Goal: Information Seeking & Learning: Check status

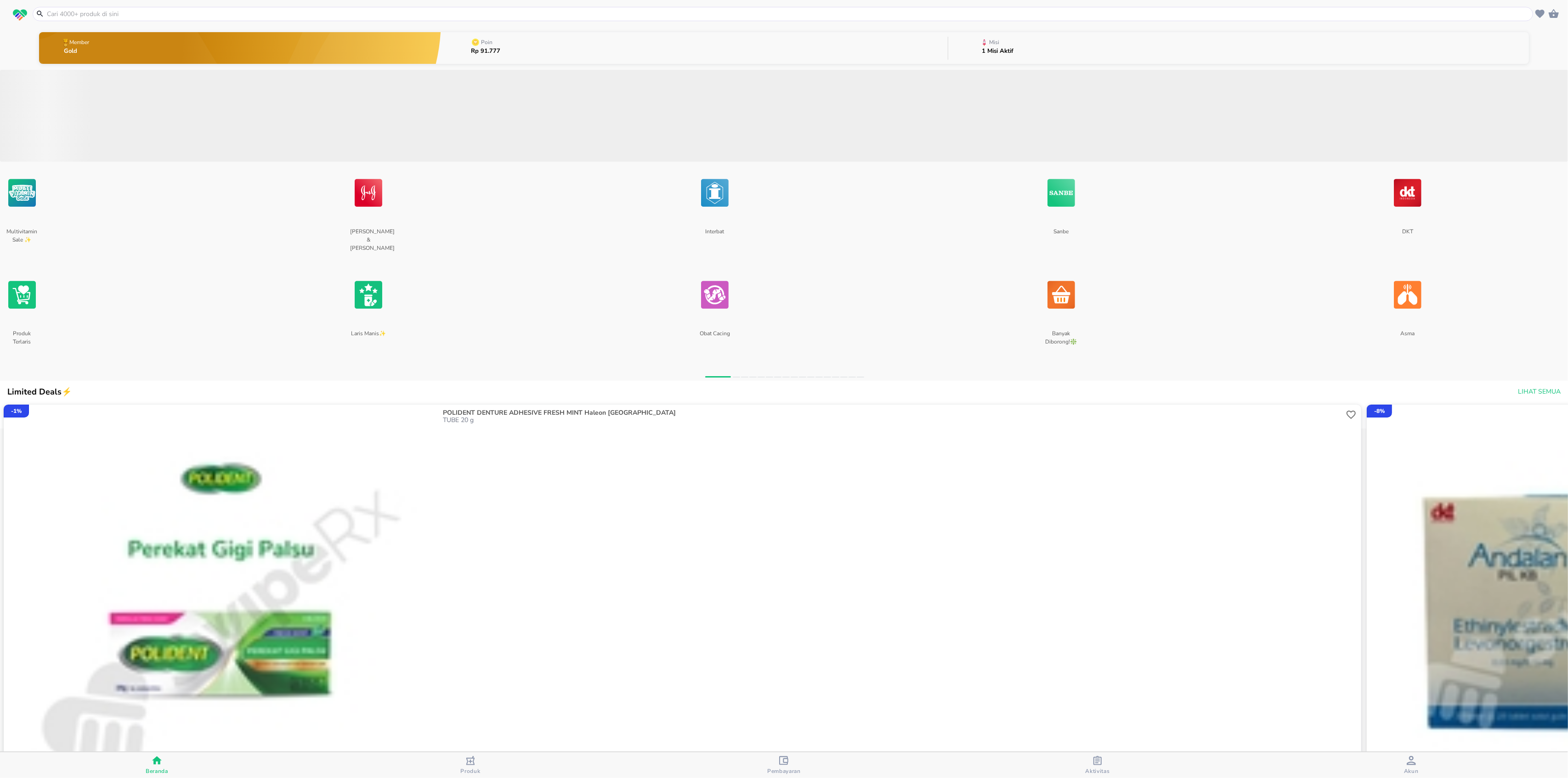
click at [568, 47] on button "Poin Rp 91.777" at bounding box center [694, 48] width 506 height 37
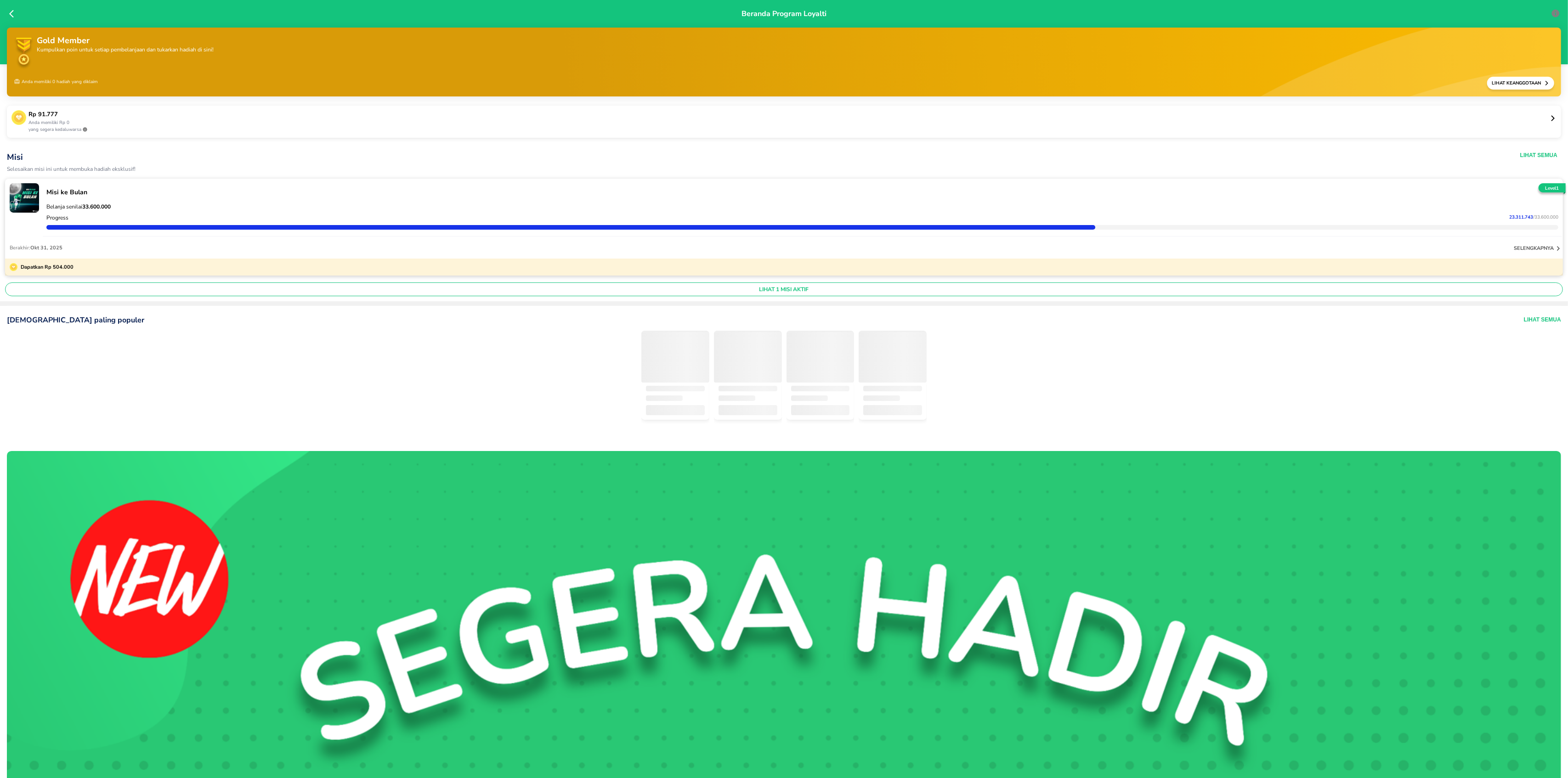
click at [69, 122] on p "Anda memiliki Rp 0" at bounding box center [789, 122] width 1521 height 7
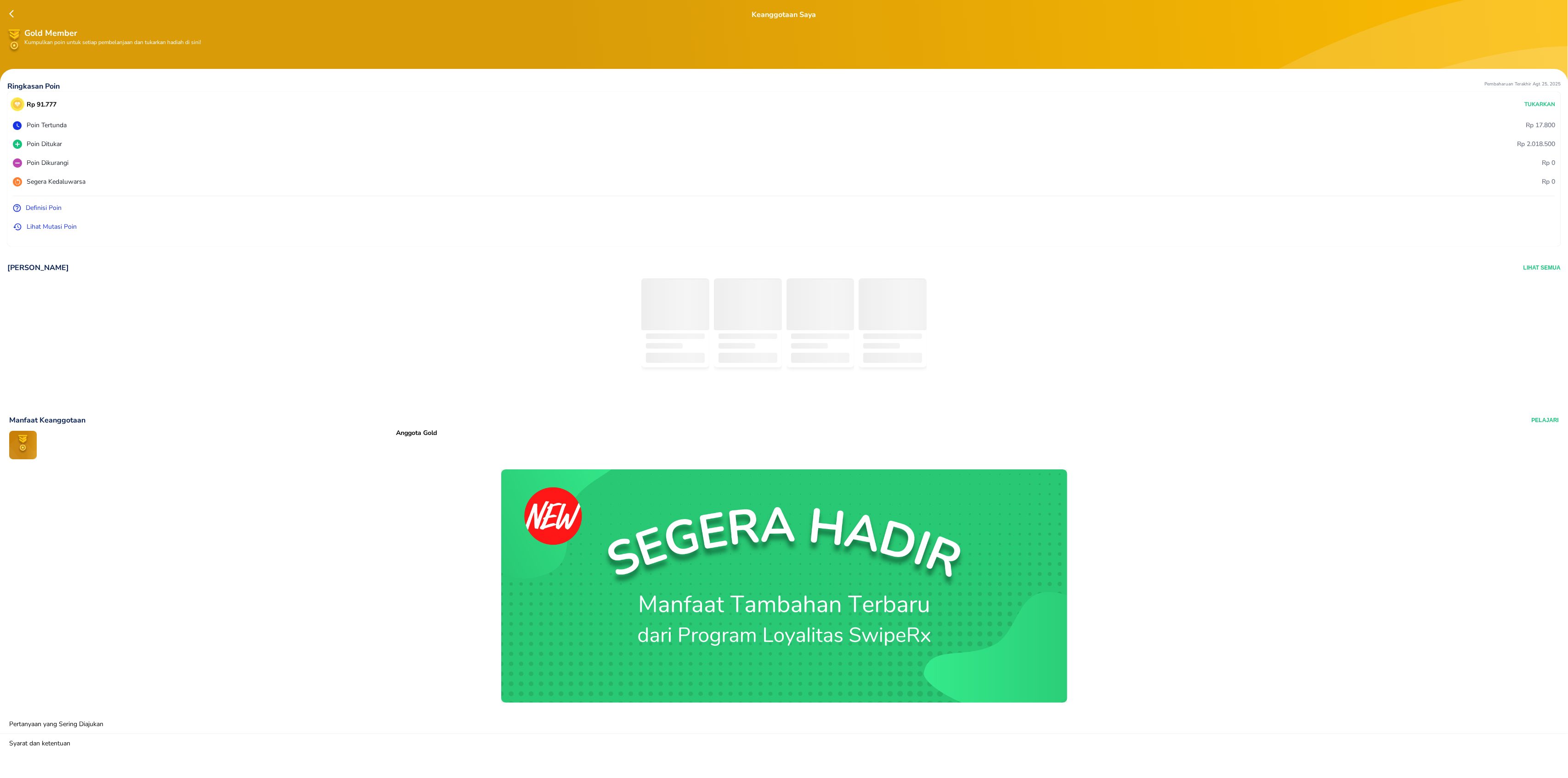
click at [44, 229] on p "Lihat Mutasi Poin" at bounding box center [51, 227] width 50 height 9
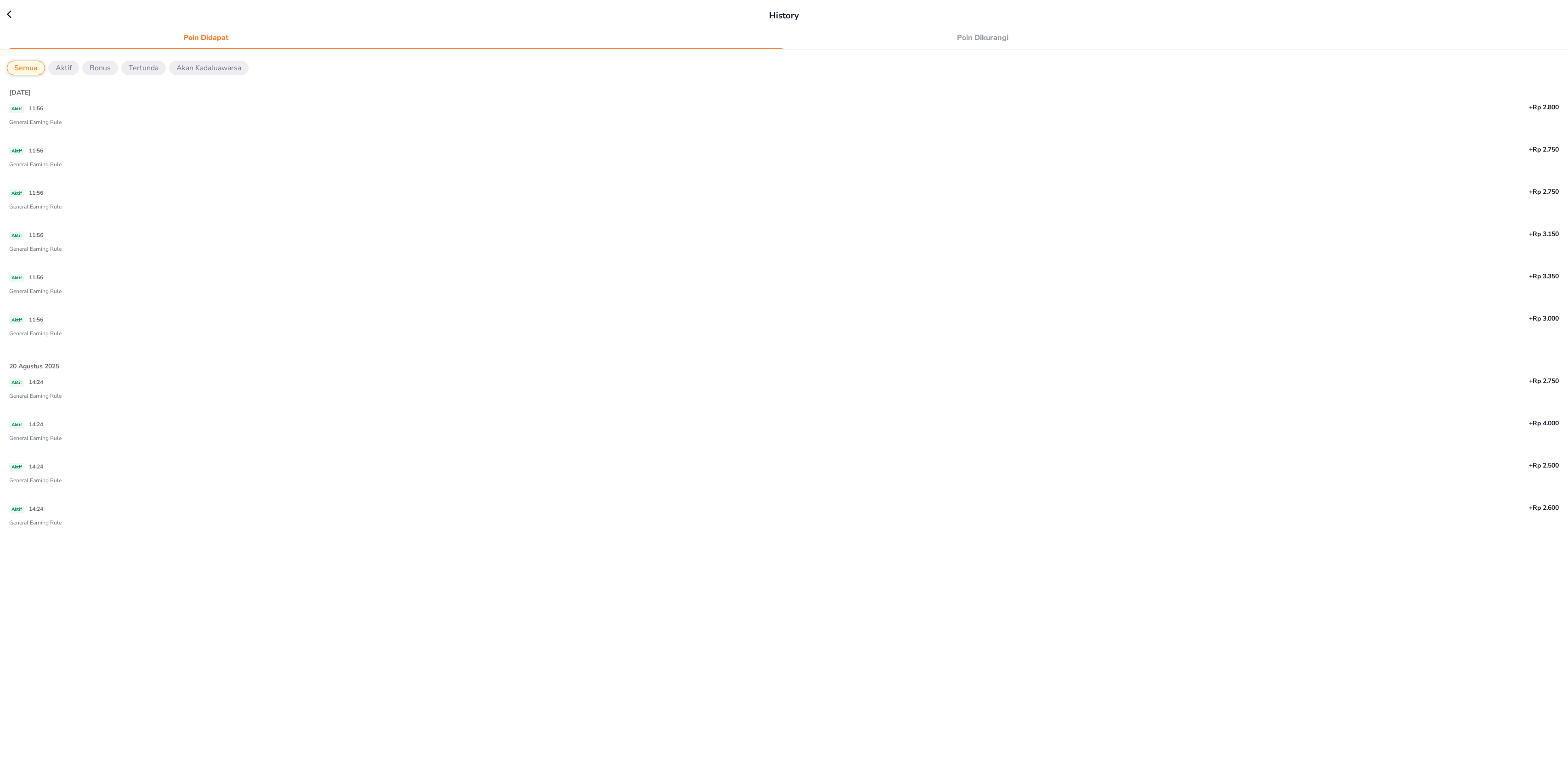
click at [9, 16] on icon at bounding box center [9, 15] width 4 height 8
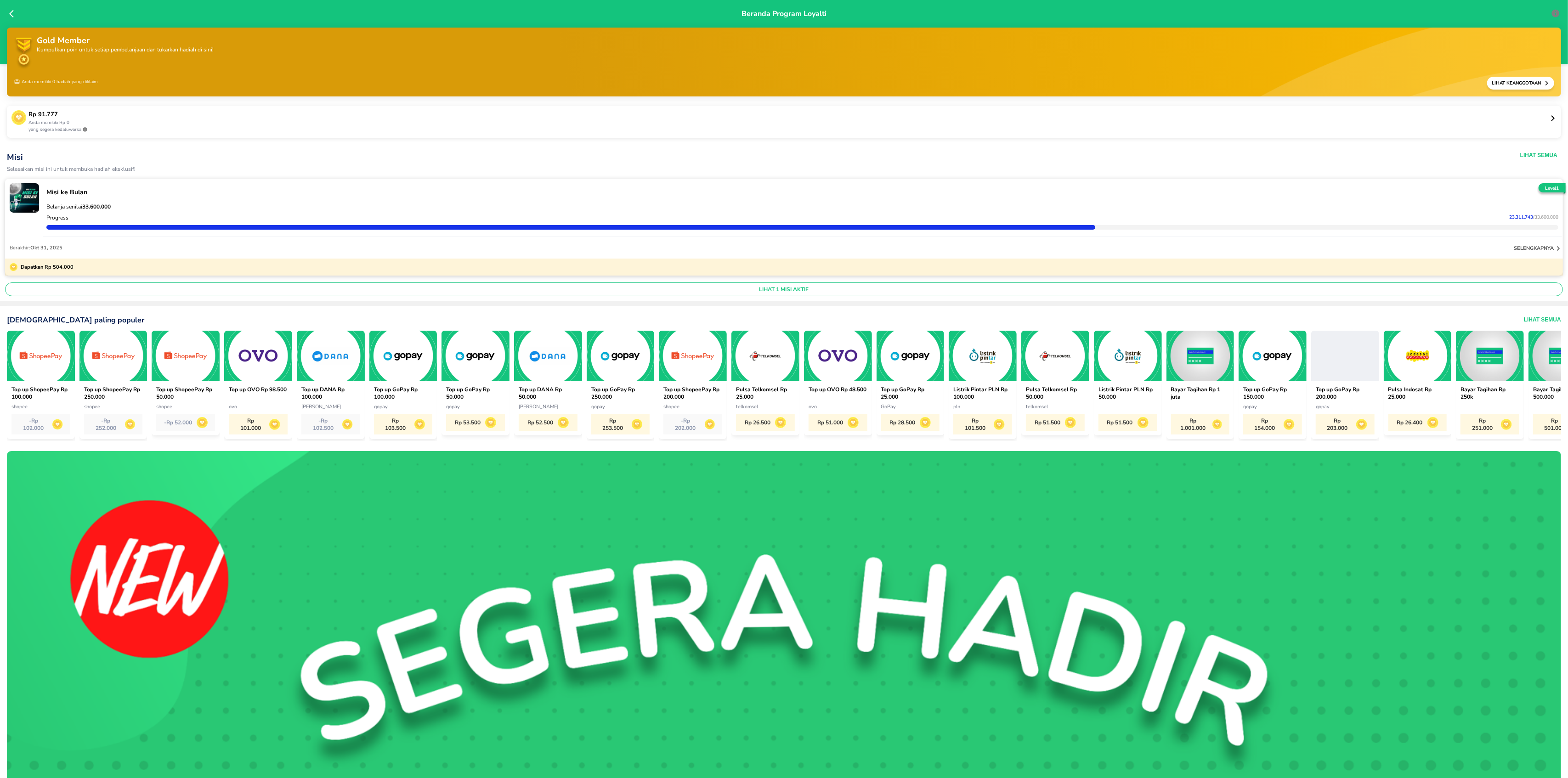
click at [168, 124] on p "Anda memiliki Rp 0" at bounding box center [789, 122] width 1521 height 7
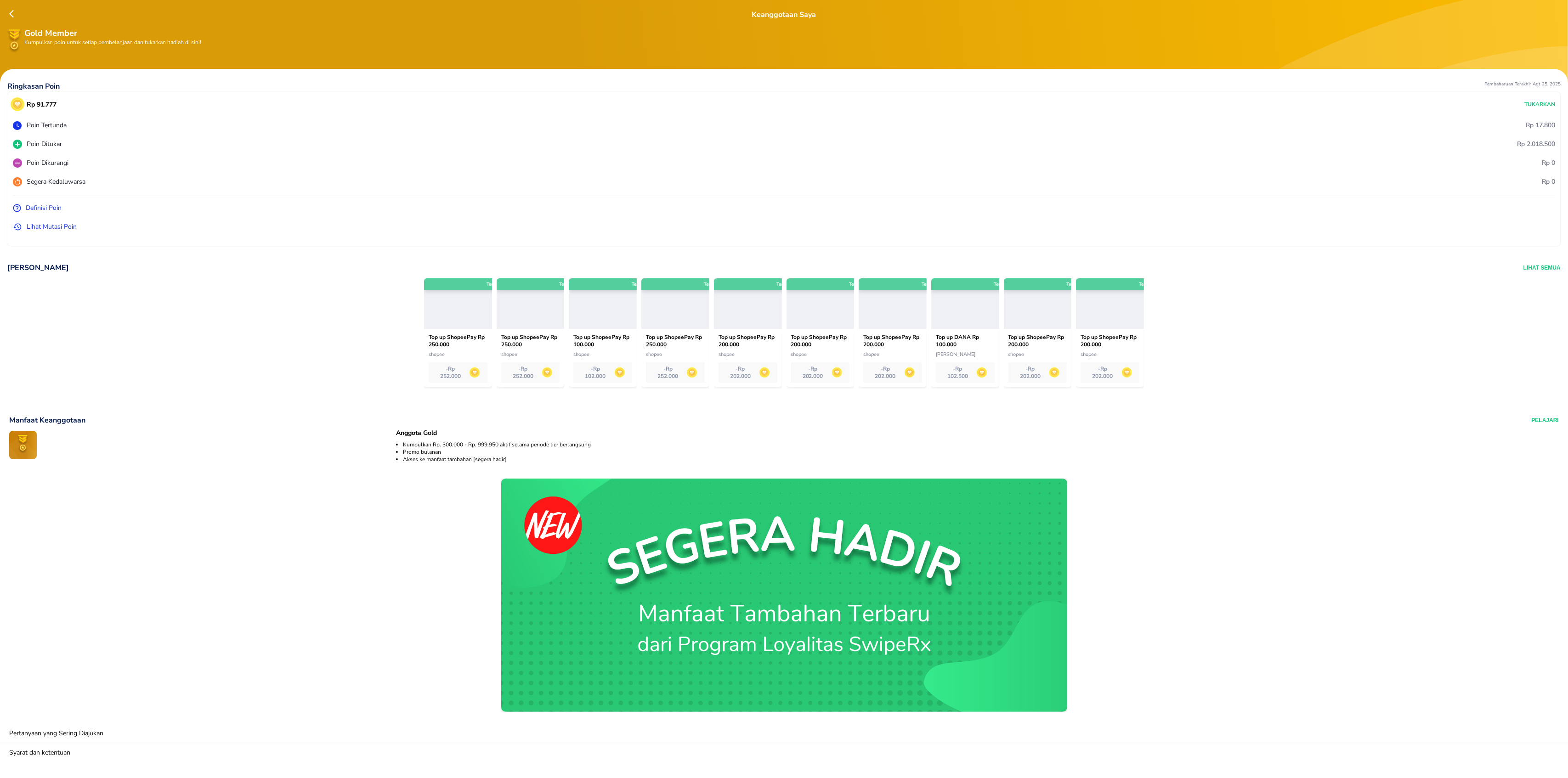
click at [52, 227] on p "Lihat Mutasi Poin" at bounding box center [51, 227] width 50 height 9
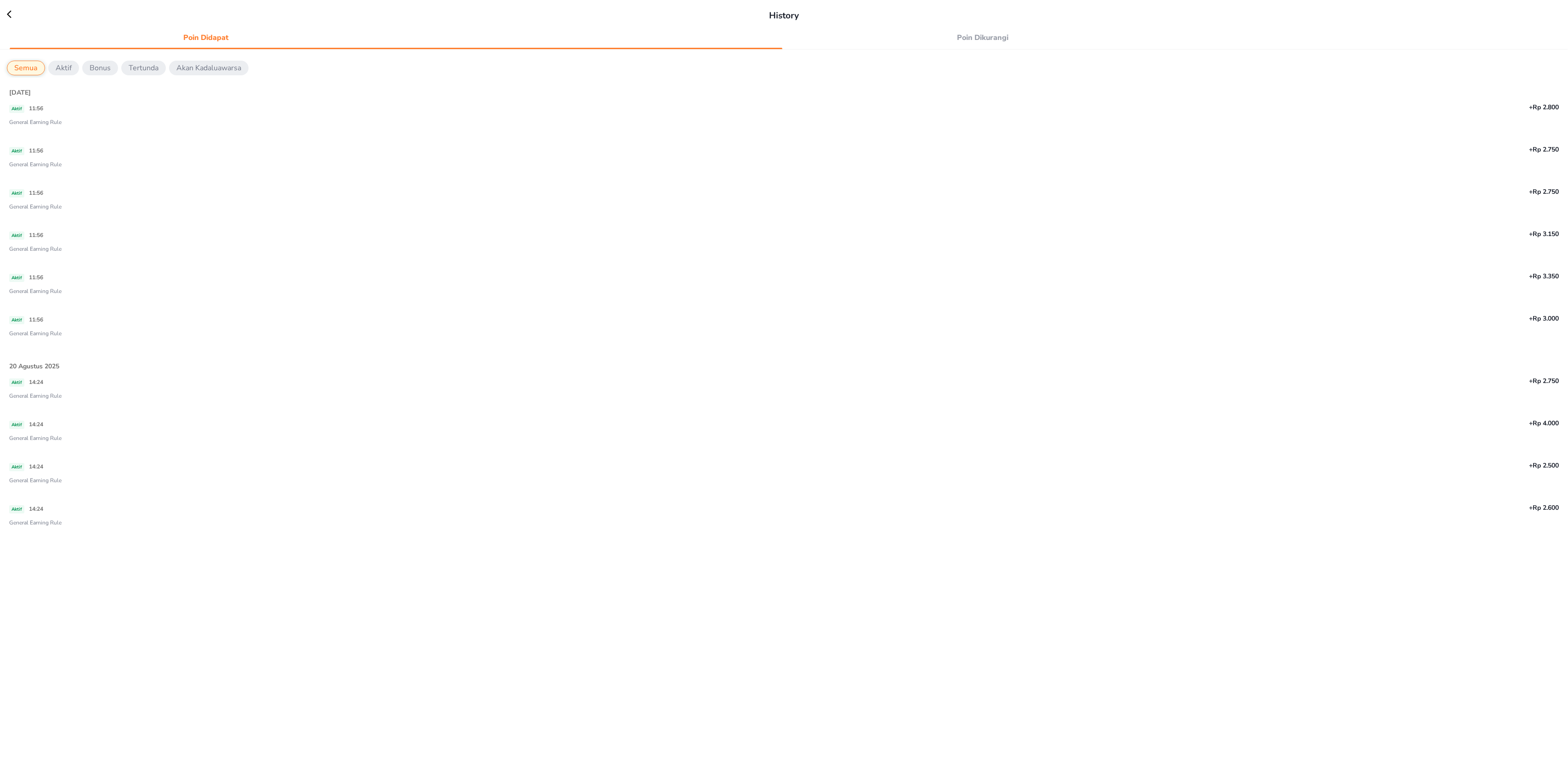
click at [8, 18] on icon at bounding box center [14, 14] width 14 height 9
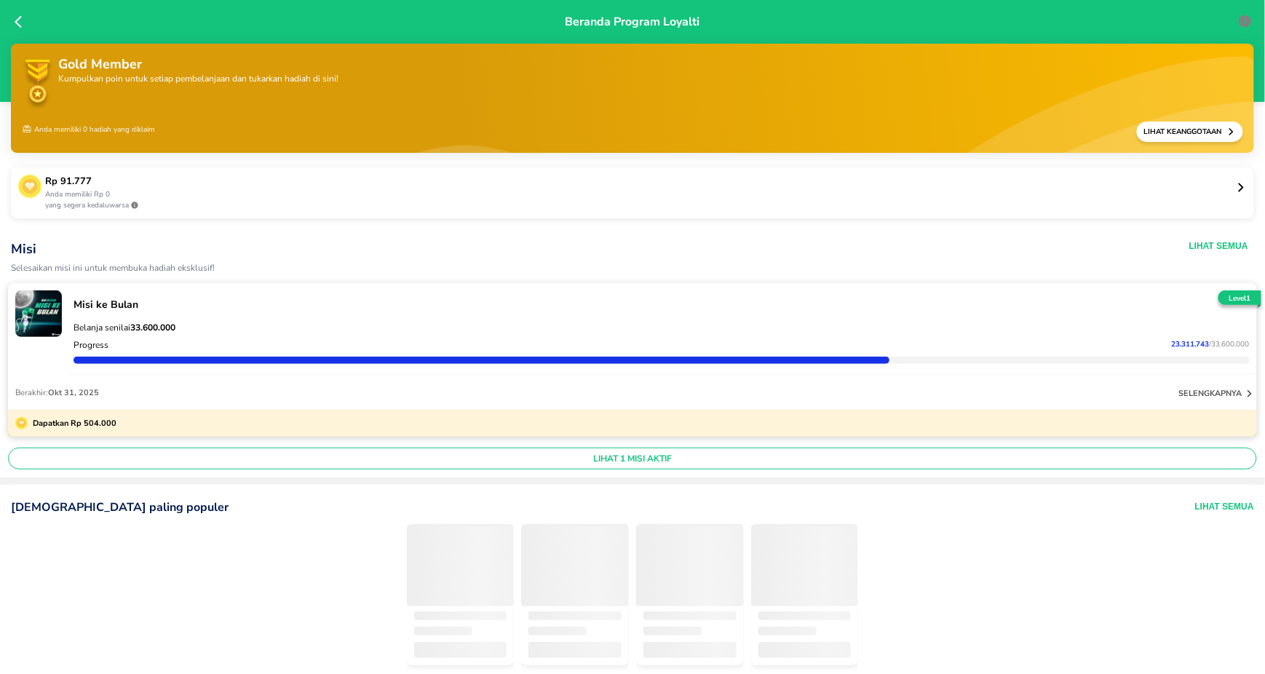
click at [1236, 188] on icon at bounding box center [1241, 187] width 11 height 11
